Goal: Task Accomplishment & Management: Manage account settings

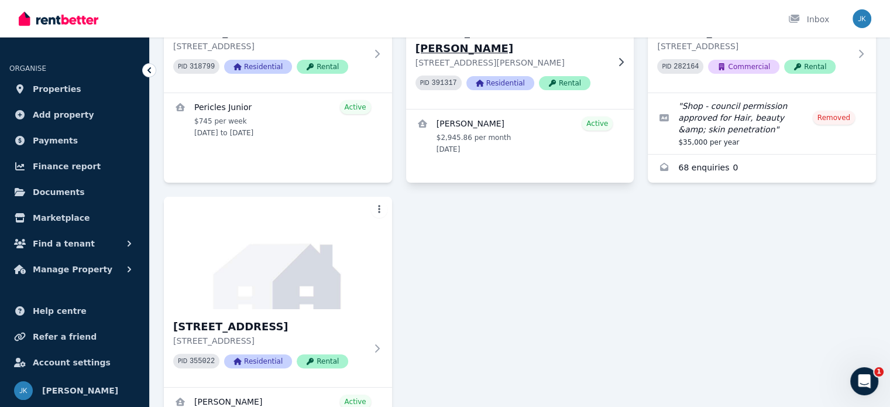
scroll to position [266, 0]
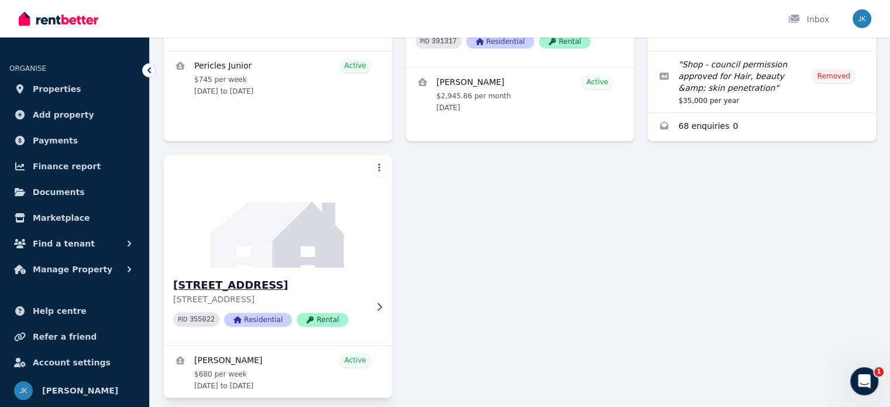
click at [247, 283] on h3 "[STREET_ADDRESS]" at bounding box center [269, 285] width 193 height 16
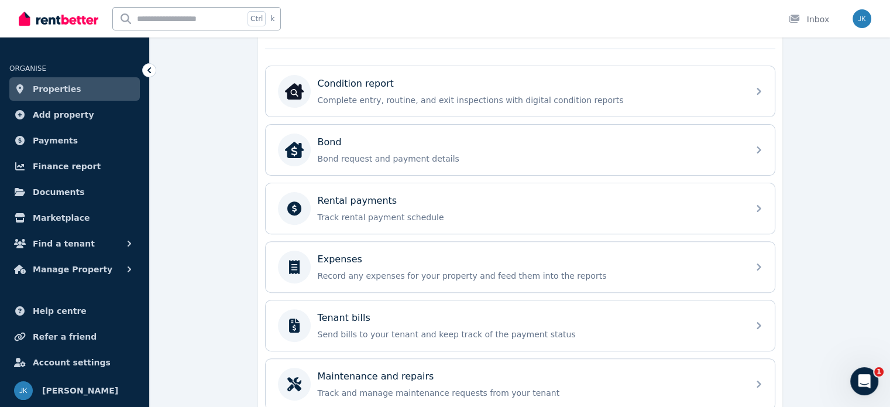
scroll to position [372, 0]
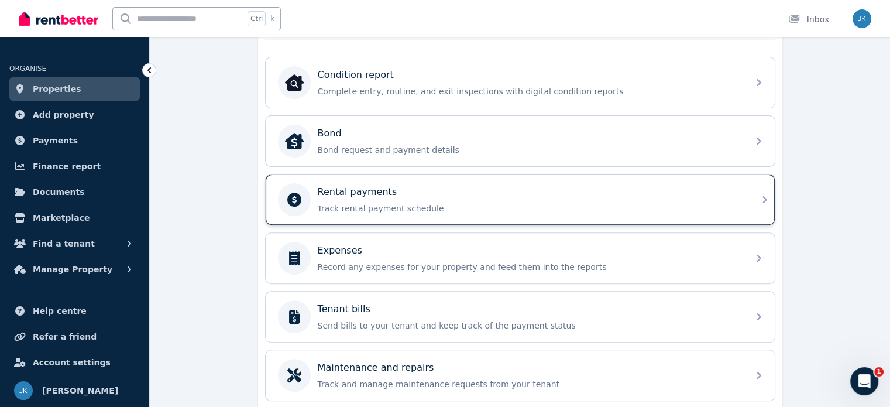
click at [364, 192] on p "Rental payments" at bounding box center [358, 192] width 80 height 14
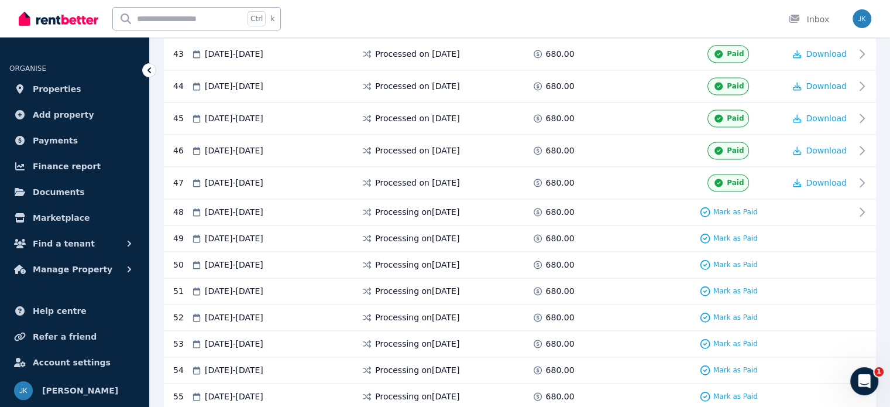
scroll to position [1617, 0]
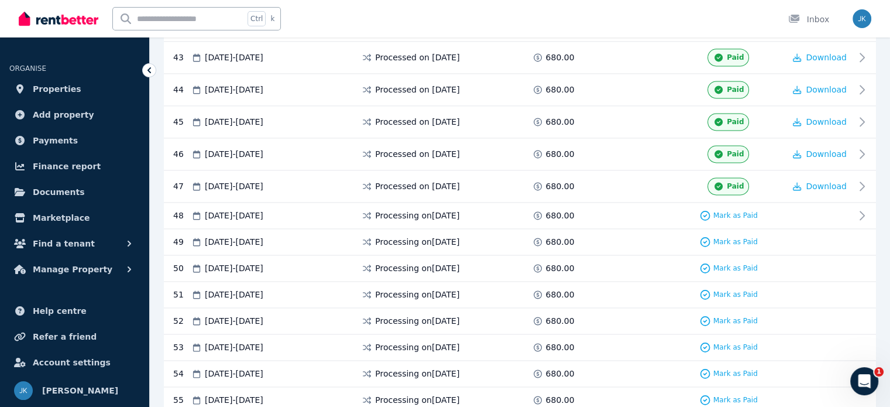
click at [816, 236] on div at bounding box center [820, 242] width 70 height 12
click at [862, 208] on icon at bounding box center [865, 215] width 14 height 14
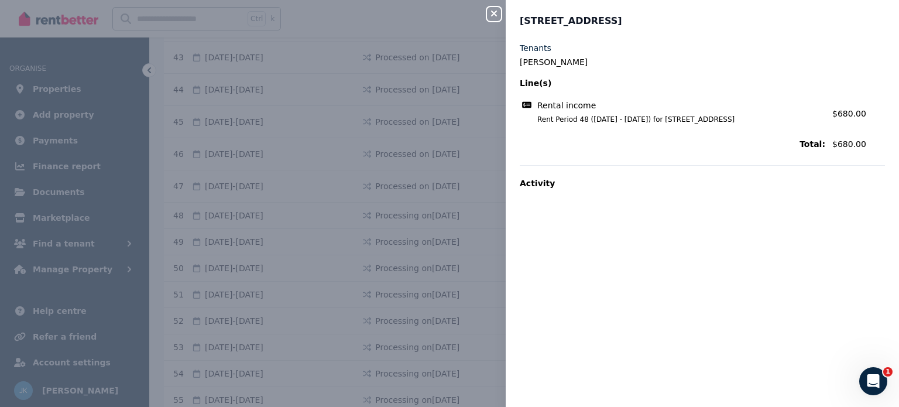
click at [493, 12] on icon "button" at bounding box center [494, 14] width 6 height 6
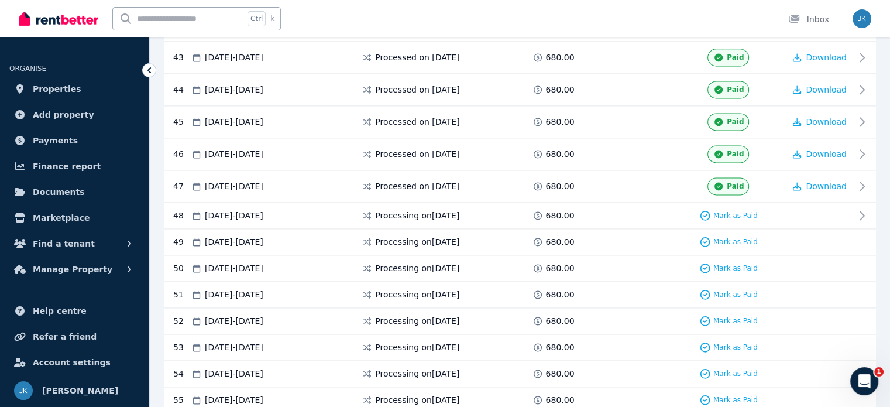
click at [243, 236] on span "08 Sep 2025 - 14 Sep 2025" at bounding box center [234, 242] width 59 height 12
click at [59, 139] on span "Payments" at bounding box center [55, 140] width 45 height 14
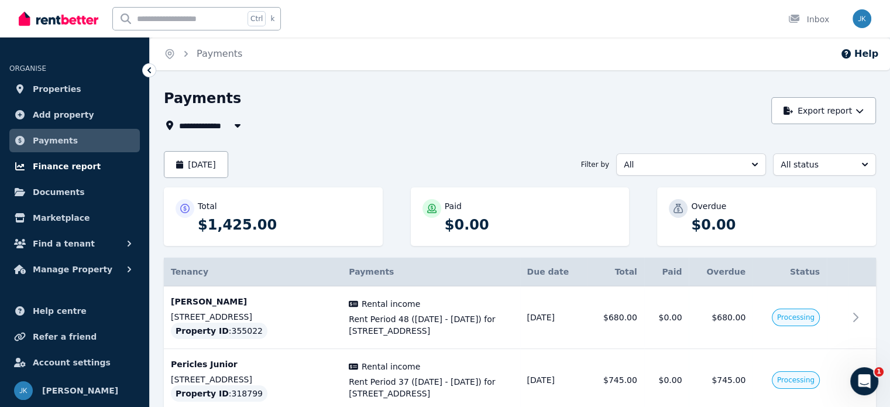
click at [54, 164] on span "Finance report" at bounding box center [67, 166] width 68 height 14
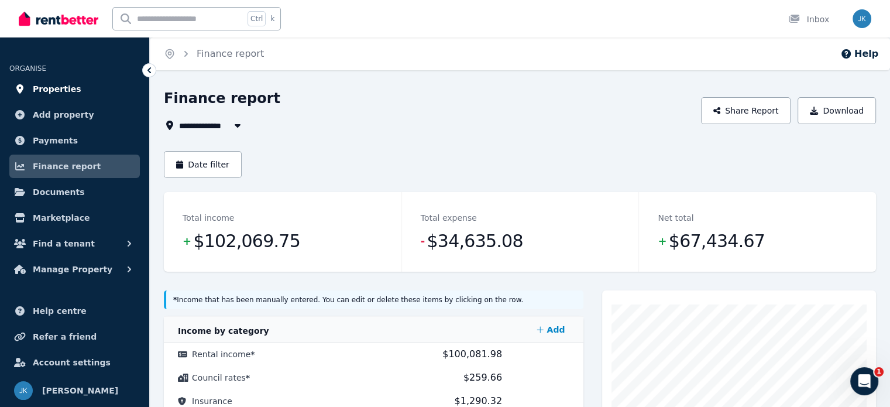
click at [46, 92] on span "Properties" at bounding box center [57, 89] width 49 height 14
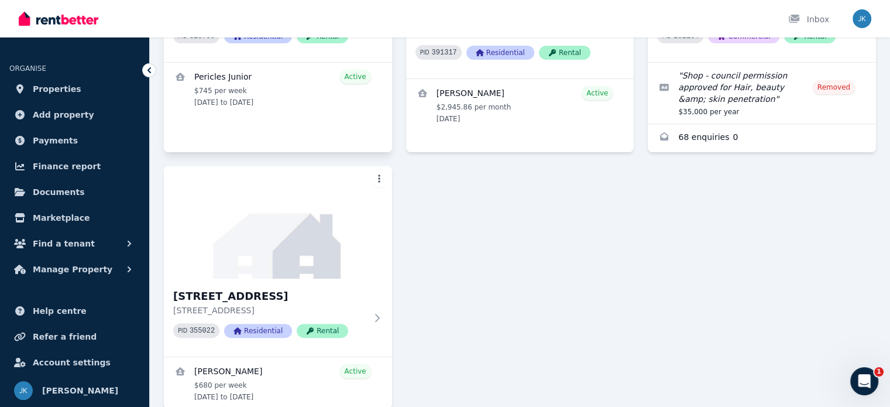
scroll to position [255, 0]
click at [234, 295] on h3 "Unit 8/120 Bondi Rd, Bondi" at bounding box center [269, 295] width 193 height 16
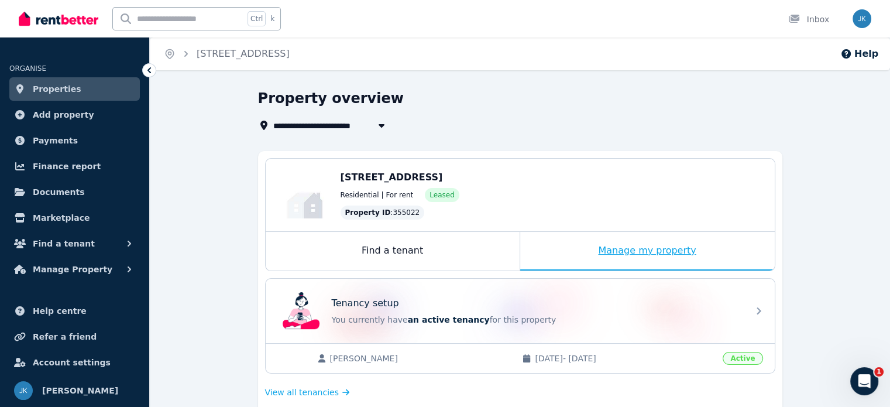
click at [620, 247] on div "Manage my property" at bounding box center [647, 251] width 254 height 39
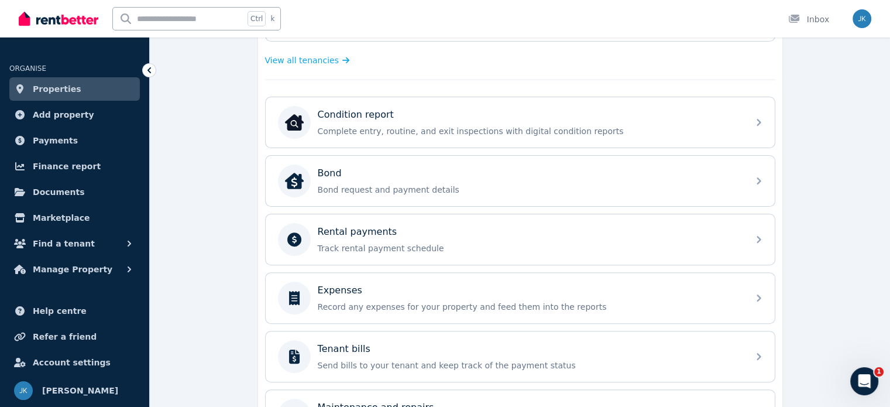
scroll to position [331, 0]
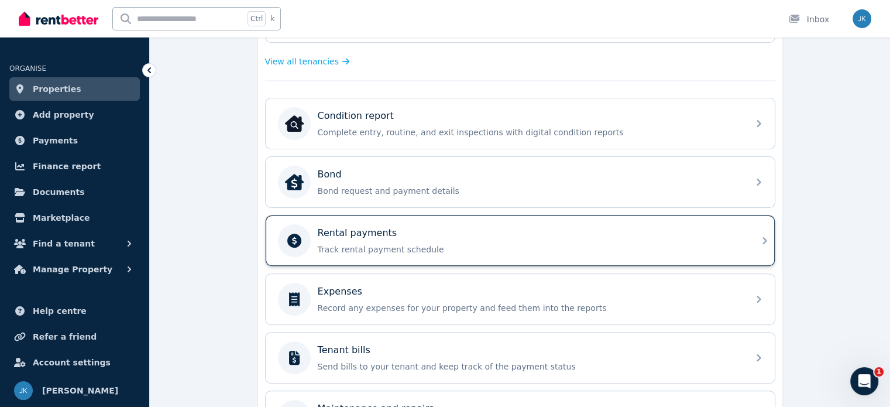
click at [765, 237] on icon at bounding box center [764, 240] width 4 height 7
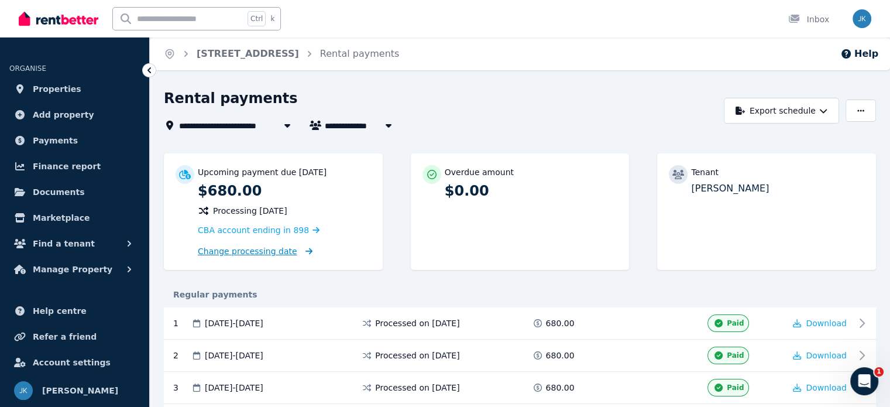
click at [262, 252] on span "Change processing date" at bounding box center [247, 251] width 99 height 12
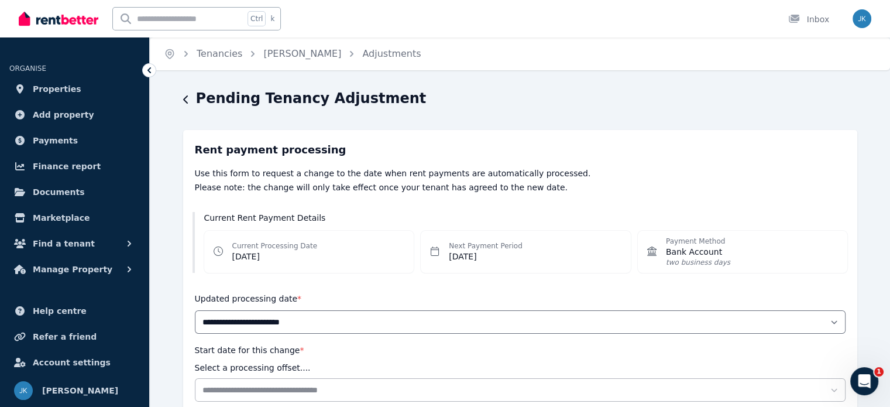
click at [149, 70] on icon at bounding box center [149, 70] width 4 height 6
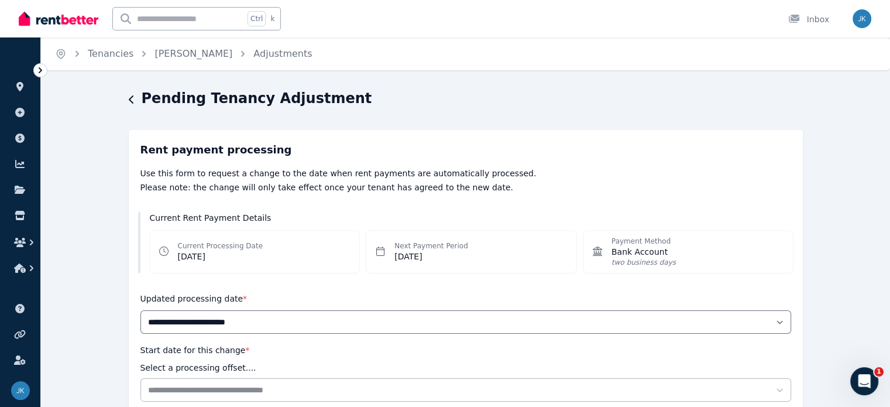
click at [38, 70] on icon at bounding box center [41, 70] width 12 height 12
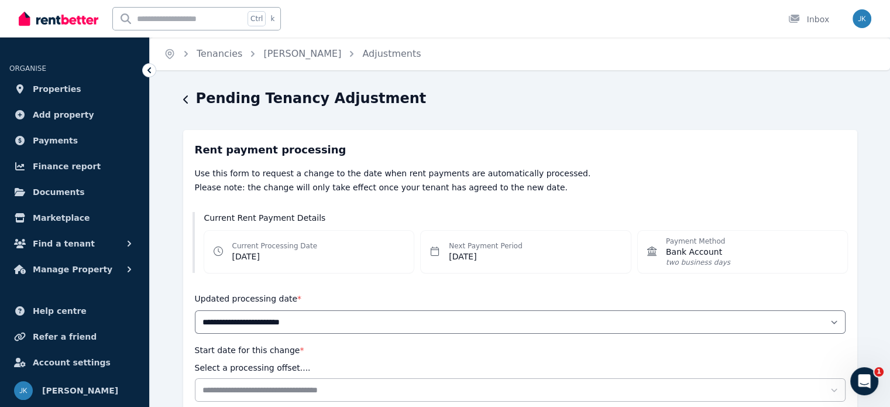
scroll to position [189, 0]
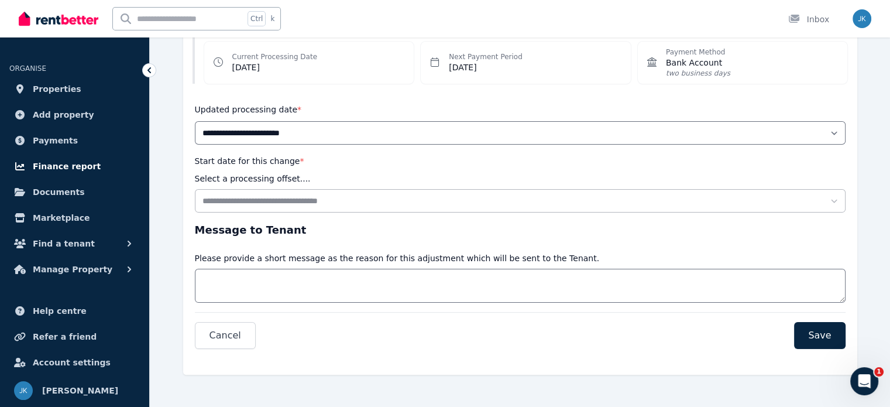
click at [50, 165] on span "Finance report" at bounding box center [67, 166] width 68 height 14
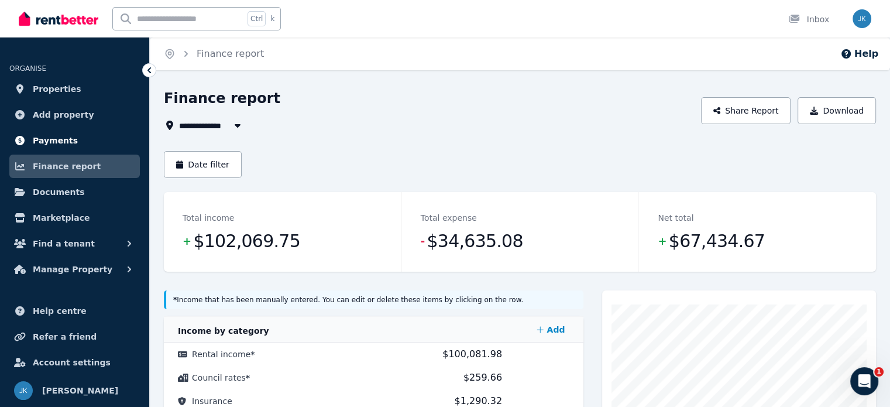
click at [58, 142] on span "Payments" at bounding box center [55, 140] width 45 height 14
